Goal: Task Accomplishment & Management: Complete application form

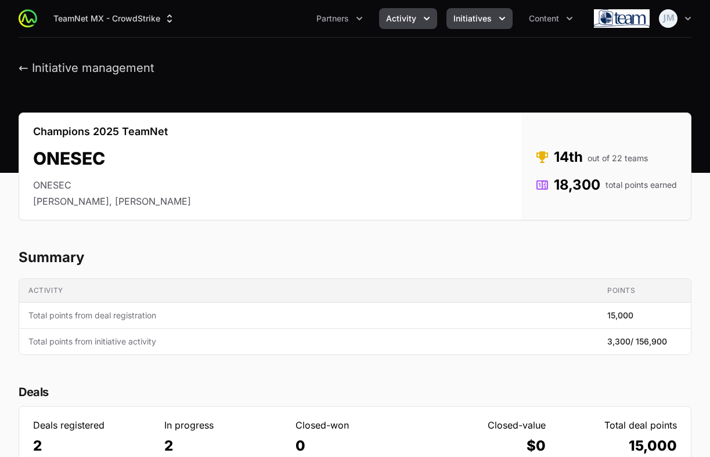
click at [404, 26] on button "Activity" at bounding box center [408, 18] width 58 height 21
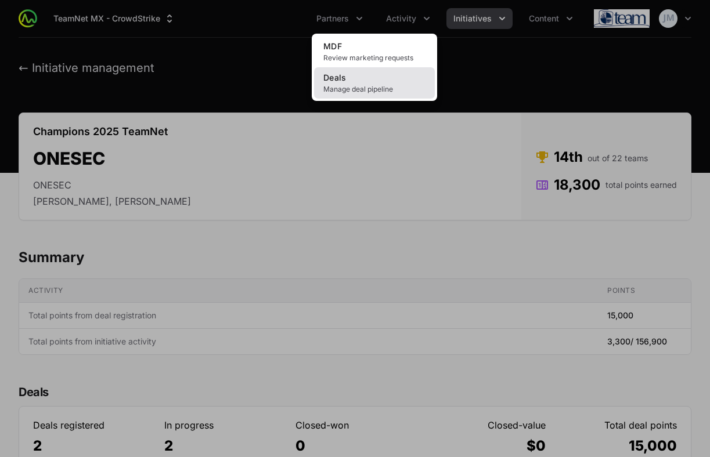
click at [387, 88] on span "Manage deal pipeline" at bounding box center [374, 89] width 102 height 9
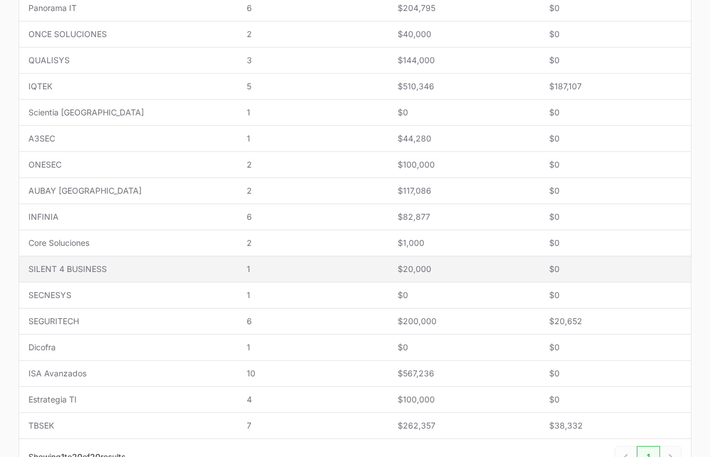
scroll to position [382, 0]
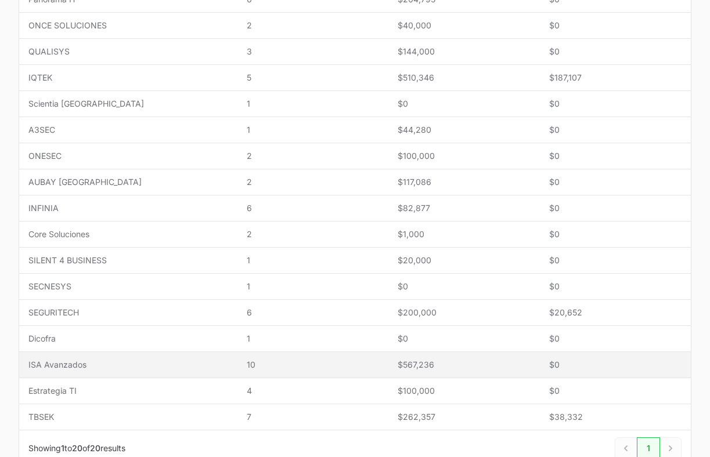
click at [247, 366] on span "10" at bounding box center [313, 365] width 132 height 12
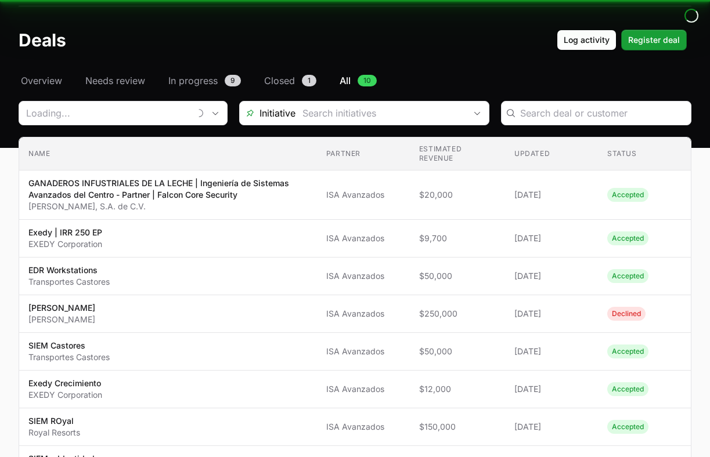
type input "ISA Avanzados"
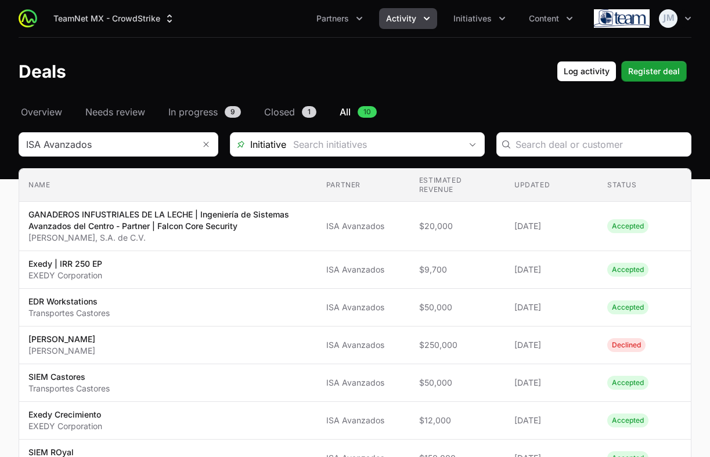
scroll to position [28, 0]
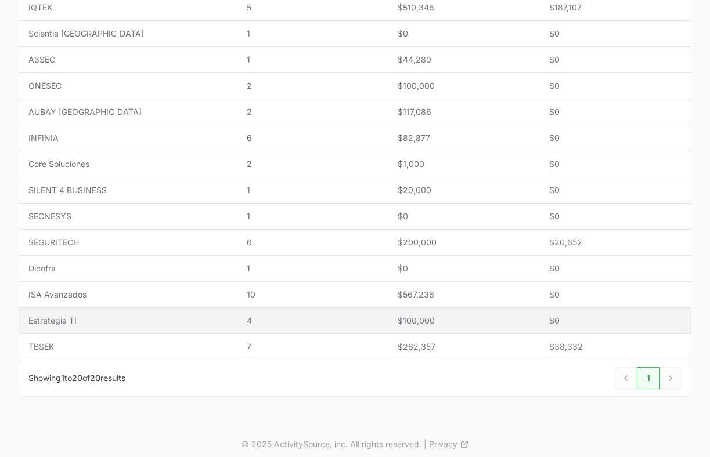
scroll to position [455, 0]
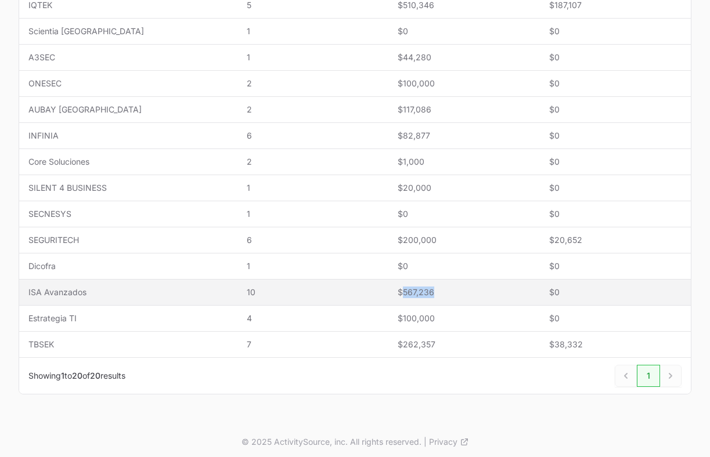
drag, startPoint x: 410, startPoint y: 293, endPoint x: 373, endPoint y: 293, distance: 37.1
click at [398, 293] on span "$567,236" at bounding box center [464, 293] width 132 height 12
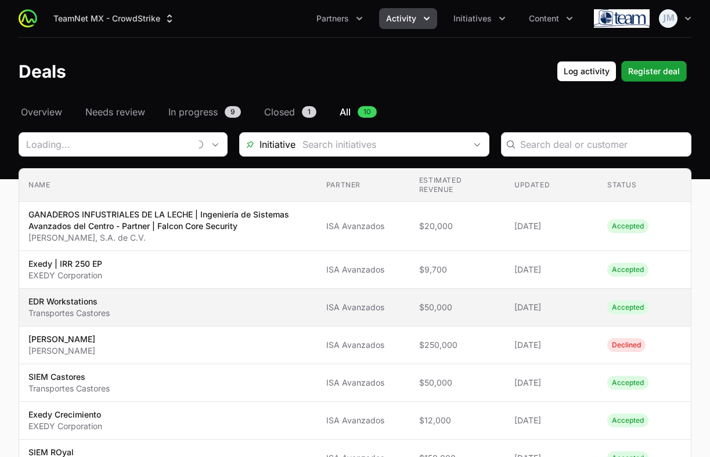
type input "ISA Avanzados"
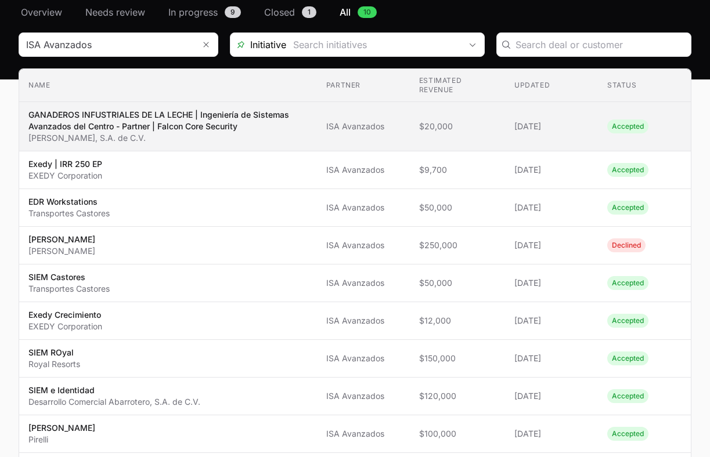
scroll to position [78, 0]
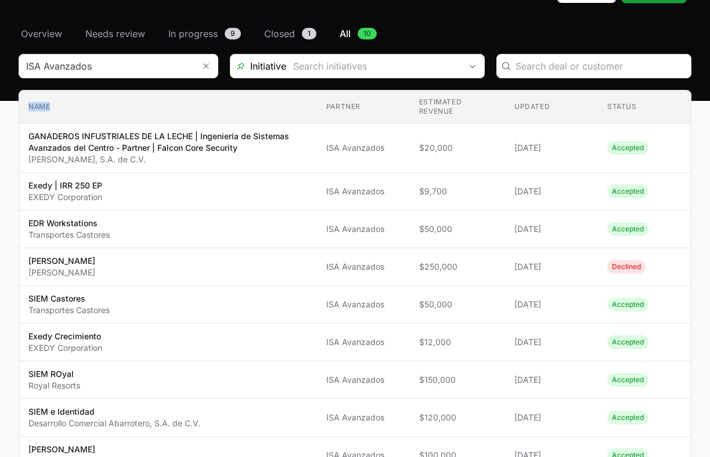
drag, startPoint x: 28, startPoint y: 107, endPoint x: 84, endPoint y: 103, distance: 55.3
click at [84, 103] on th "Name" at bounding box center [168, 107] width 298 height 33
click at [124, 104] on th "Name" at bounding box center [168, 107] width 298 height 33
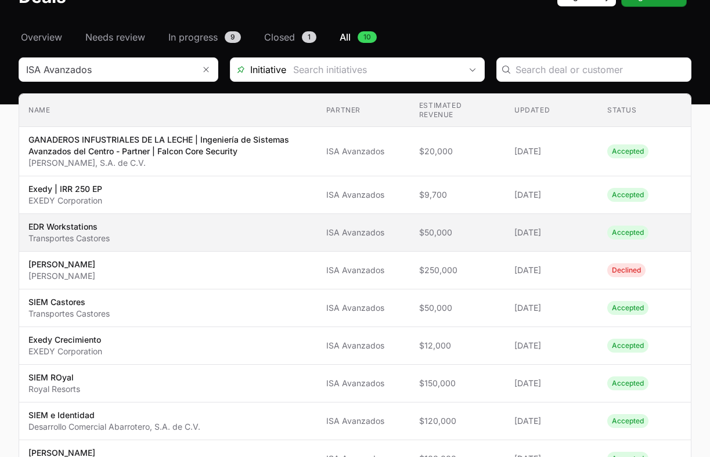
scroll to position [0, 0]
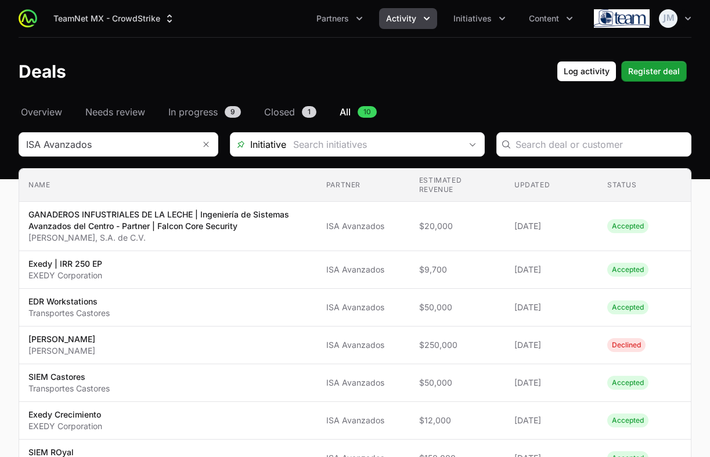
click at [412, 15] on span "Activity" at bounding box center [401, 19] width 30 height 12
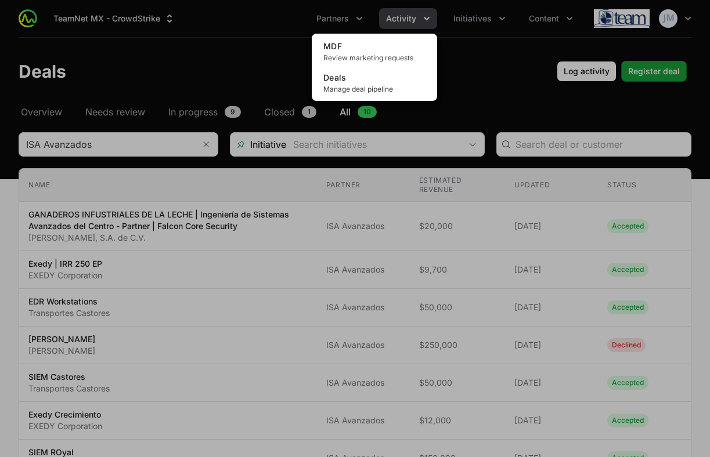
click at [472, 21] on div "Activity menu" at bounding box center [355, 228] width 710 height 457
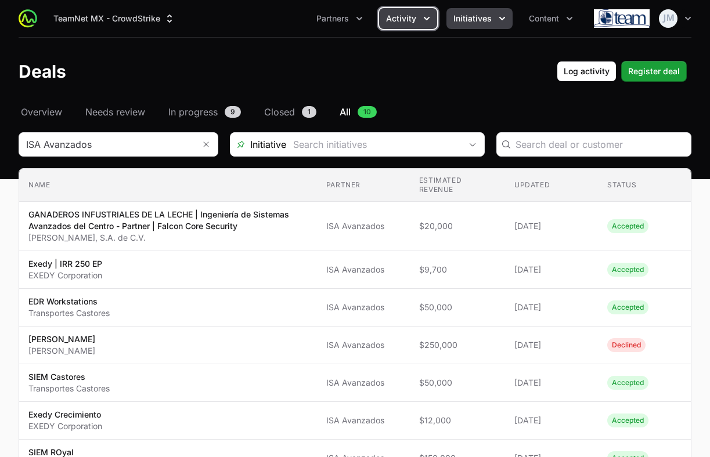
click at [486, 24] on button "Initiatives" at bounding box center [479, 18] width 66 height 21
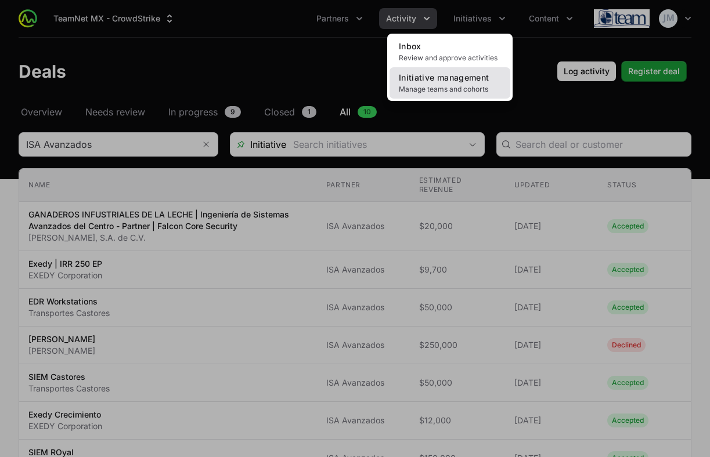
click at [451, 80] on span "Initiative management" at bounding box center [444, 78] width 90 height 10
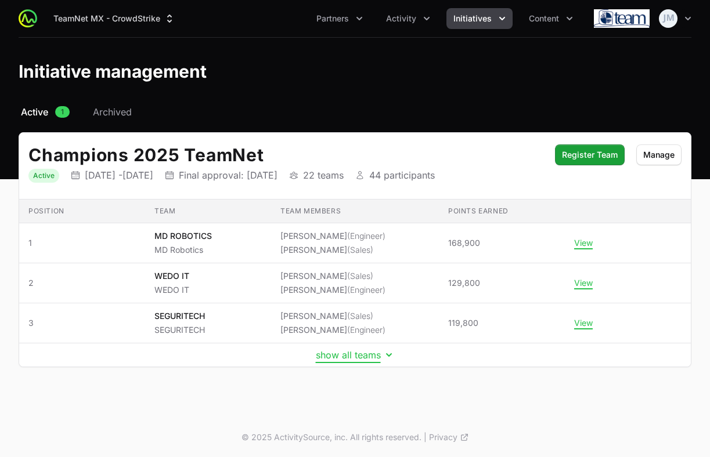
click at [355, 360] on button "show all teams" at bounding box center [355, 355] width 79 height 12
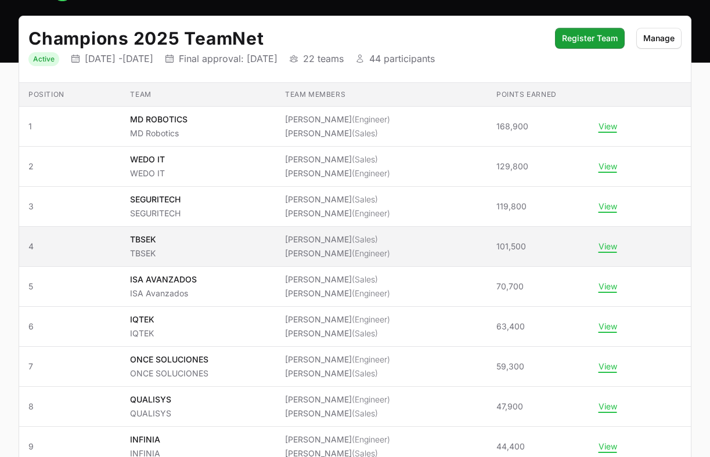
scroll to position [115, 0]
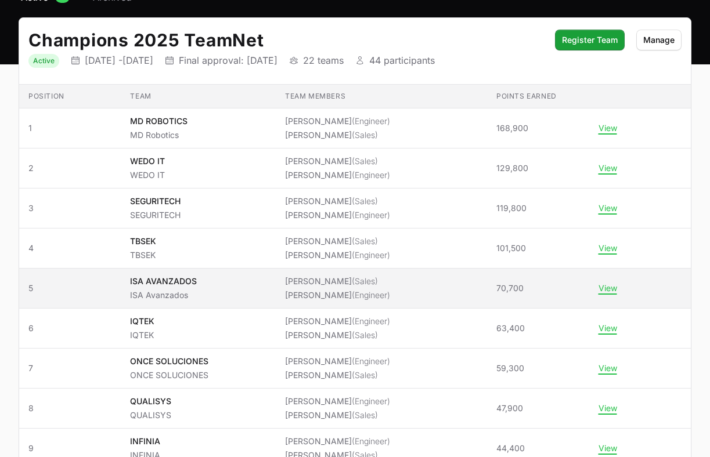
click at [369, 280] on span "(Sales)" at bounding box center [365, 281] width 26 height 10
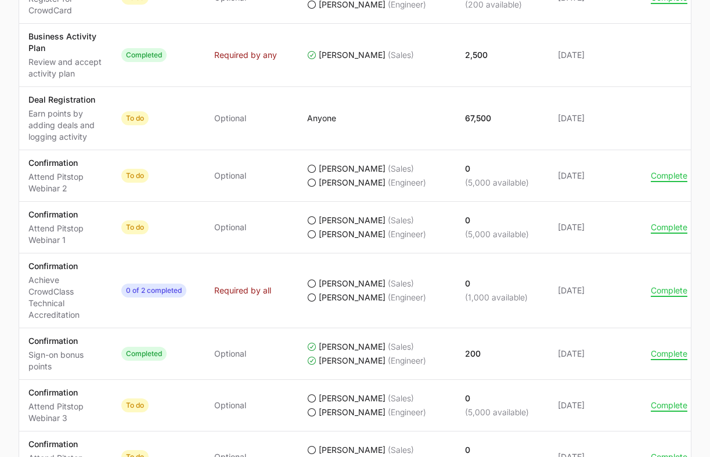
scroll to position [688, 0]
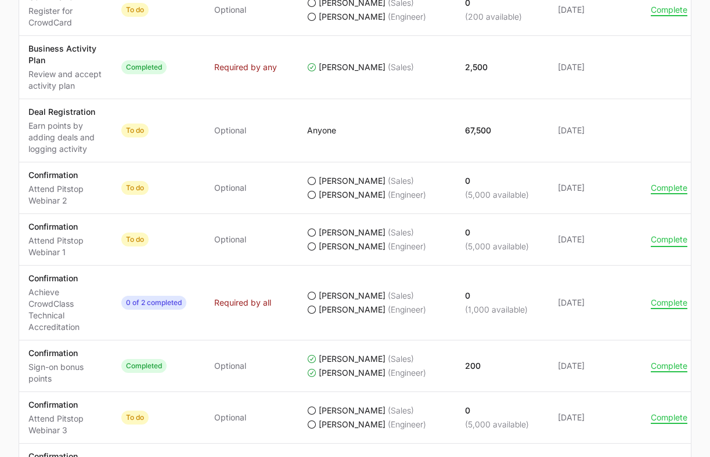
click at [665, 241] on button "Complete" at bounding box center [669, 240] width 37 height 10
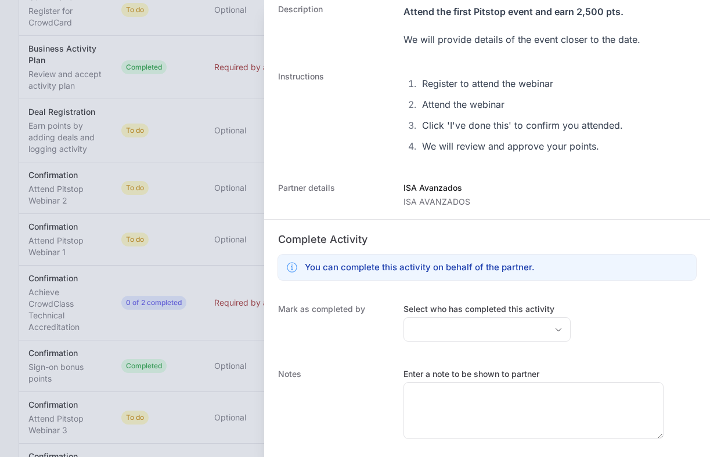
scroll to position [104, 0]
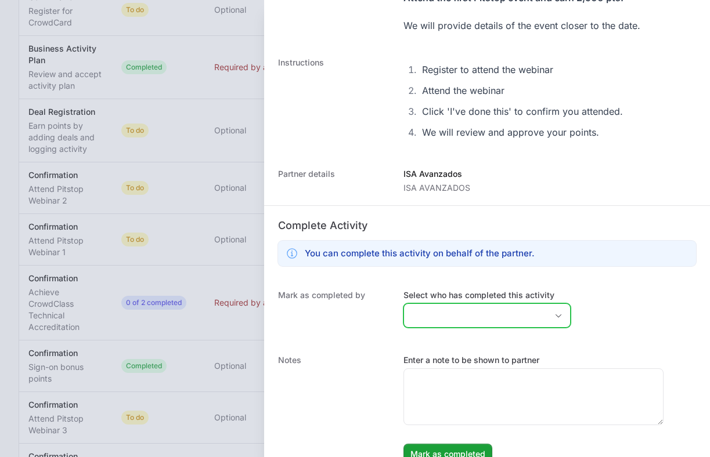
click at [547, 322] on div "Open" at bounding box center [558, 315] width 23 height 23
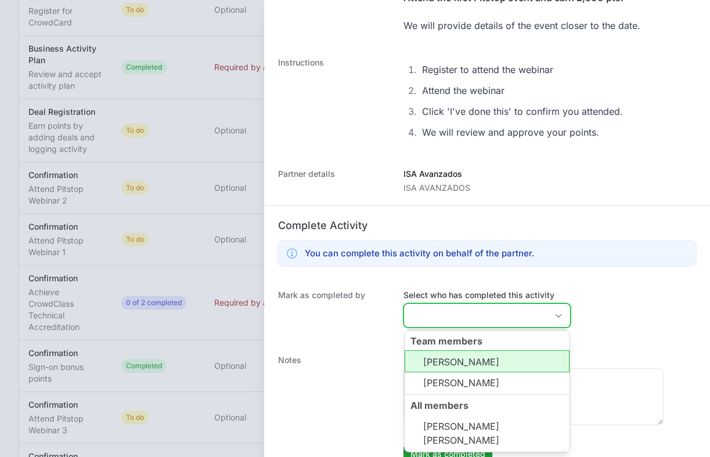
scroll to position [1, 0]
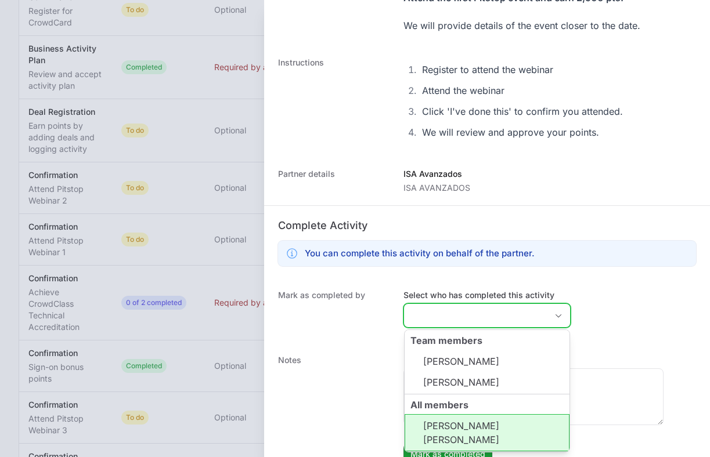
click at [506, 420] on li "[PERSON_NAME] [PERSON_NAME]" at bounding box center [487, 432] width 165 height 37
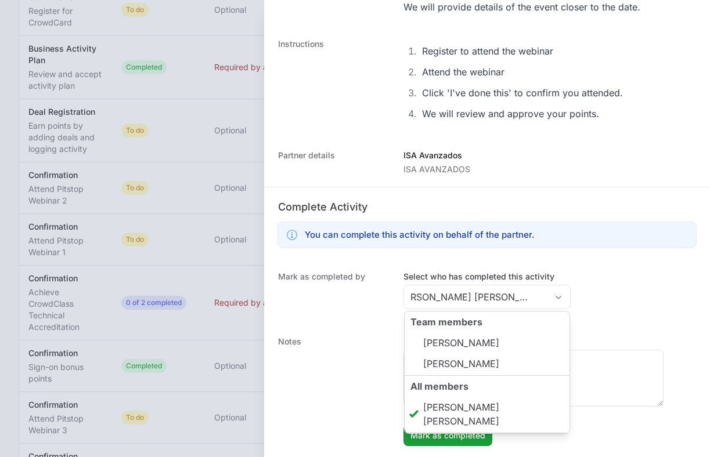
type input "[PERSON_NAME] [PERSON_NAME]"
click at [587, 284] on div "[PERSON_NAME] as completed by Select who has completed this activity [PERSON_NA…" at bounding box center [487, 291] width 446 height 65
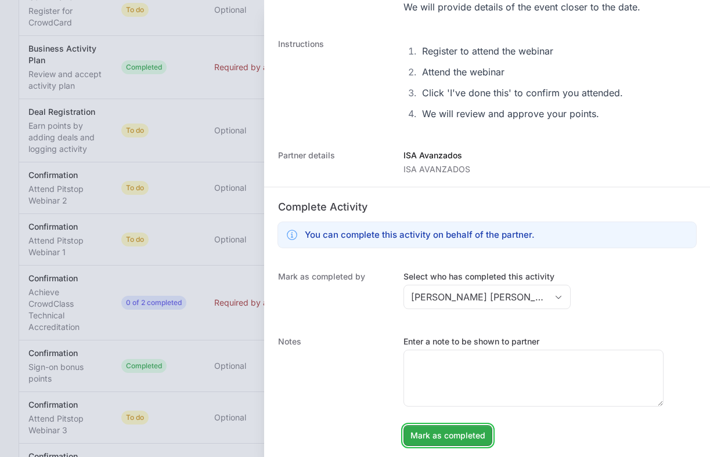
click at [449, 432] on span "Mark as completed" at bounding box center [447, 436] width 75 height 14
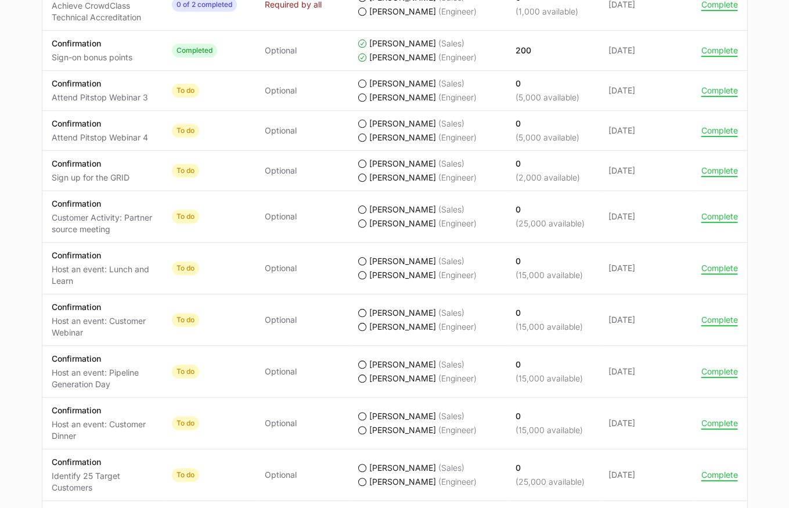
scroll to position [912, 0]
